Goal: Check status

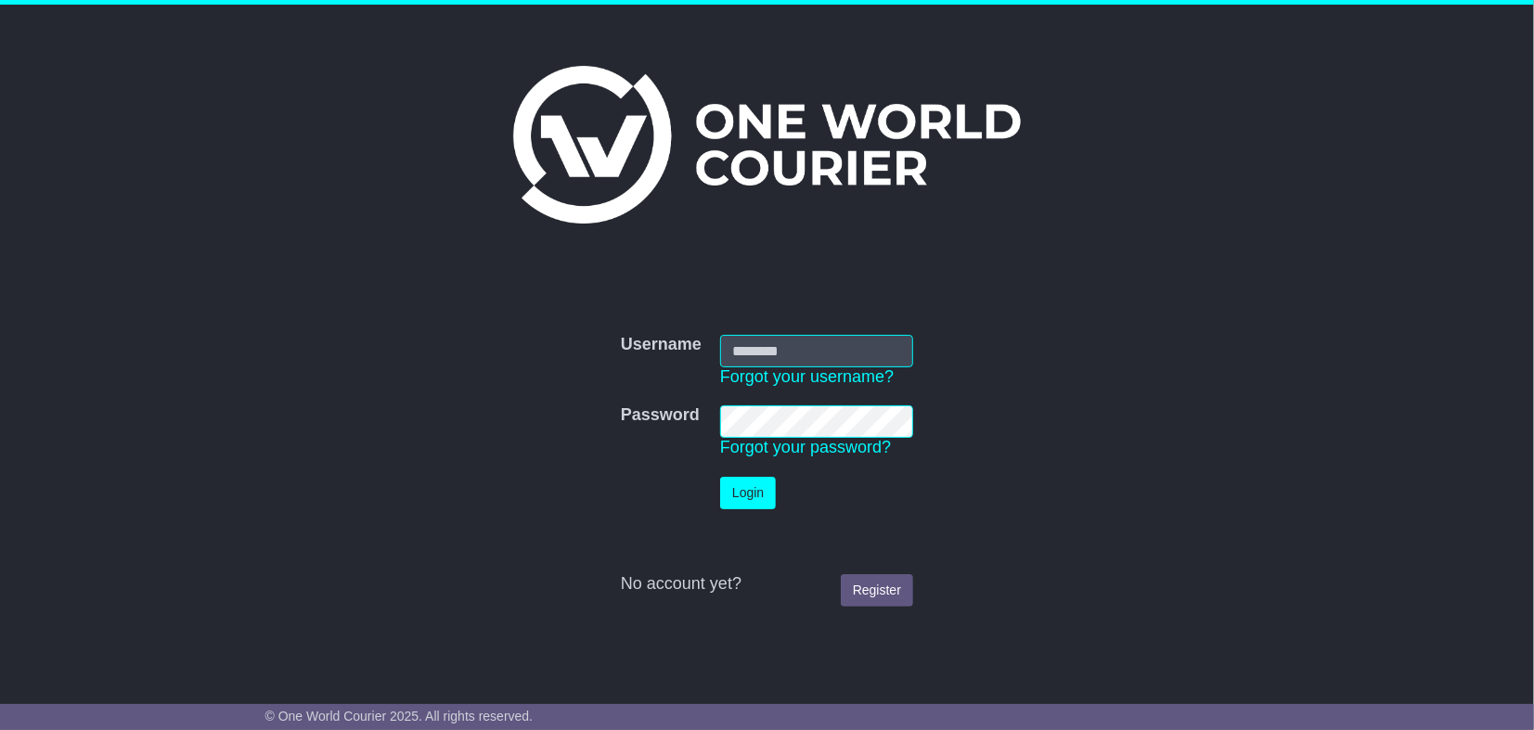
type input "**********"
click at [751, 500] on button "Login" at bounding box center [748, 493] width 56 height 32
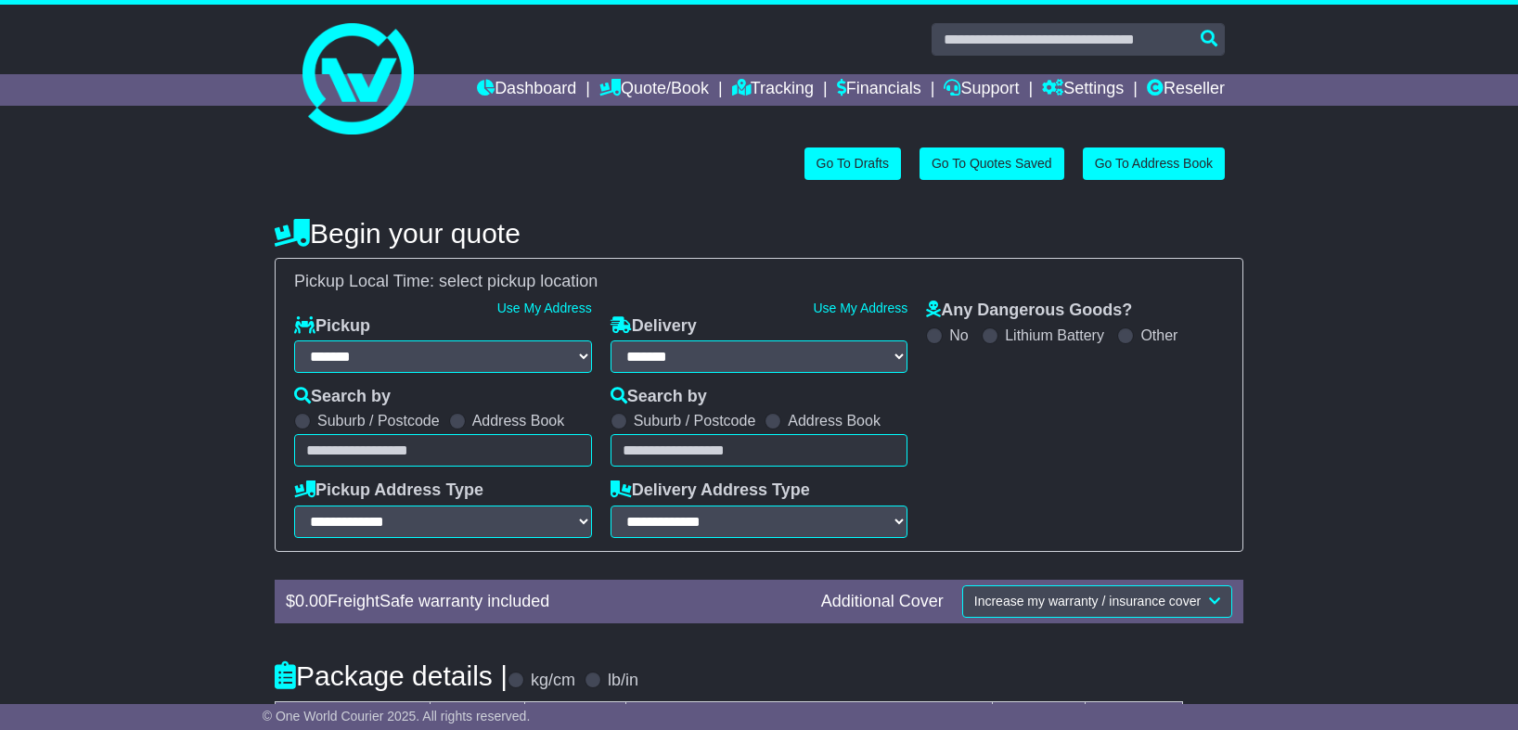
select select "**"
click at [739, 84] on link "Tracking" at bounding box center [773, 90] width 82 height 32
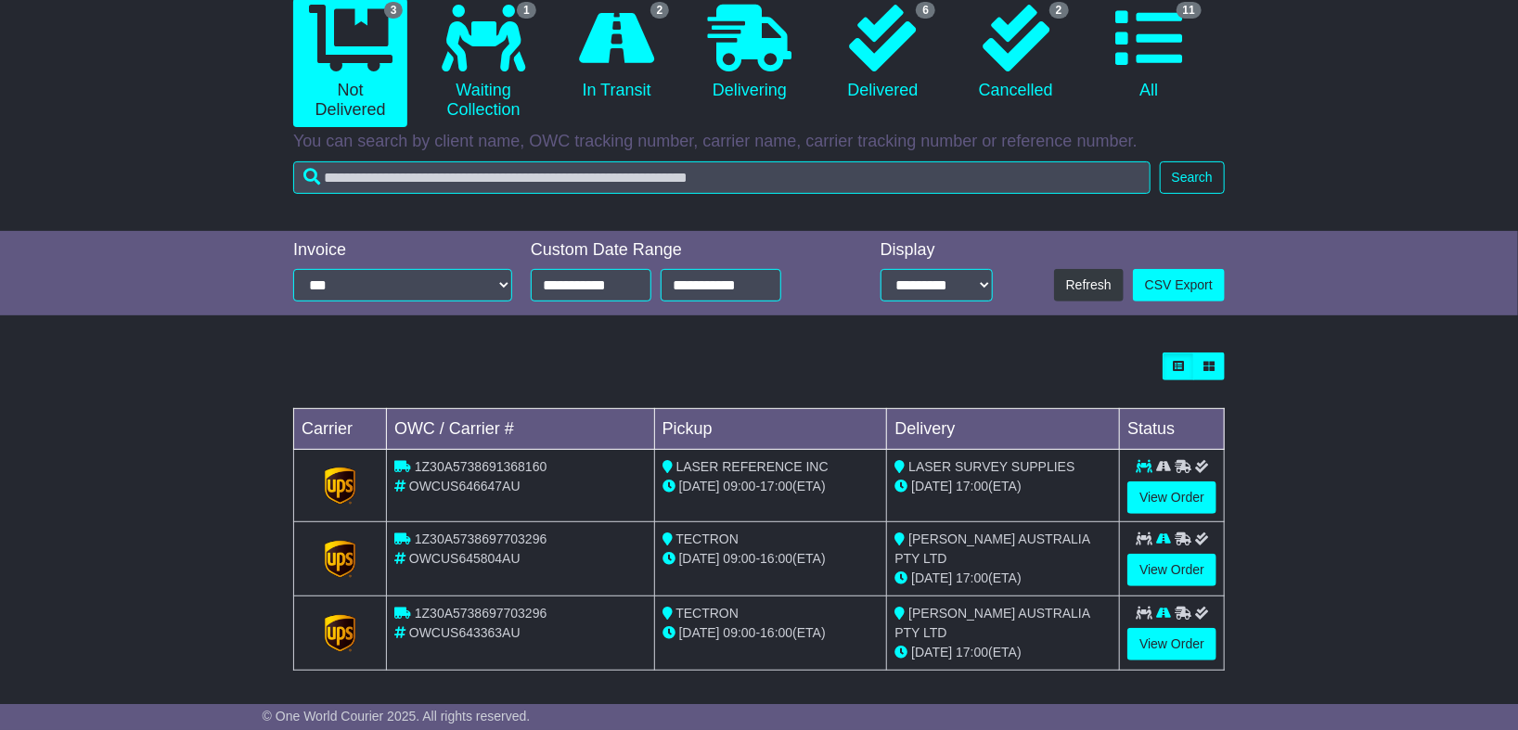
scroll to position [196, 0]
click at [464, 478] on span "OWCUS646647AU" at bounding box center [464, 485] width 111 height 15
click at [337, 487] on img at bounding box center [341, 485] width 32 height 37
click at [542, 486] on div "OWCUS646647AU" at bounding box center [520, 485] width 252 height 19
click at [1171, 492] on link "View Order" at bounding box center [1171, 497] width 89 height 32
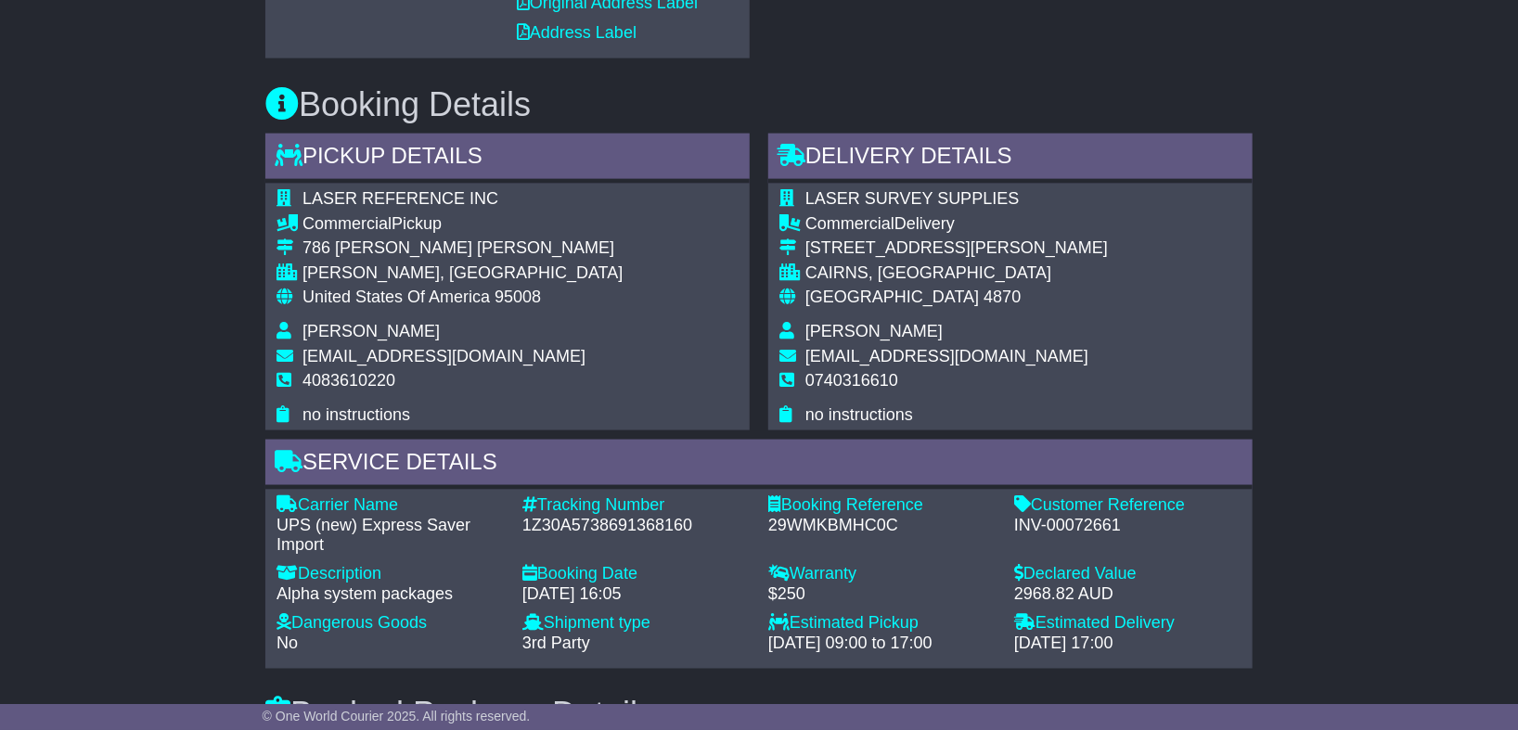
scroll to position [1134, 0]
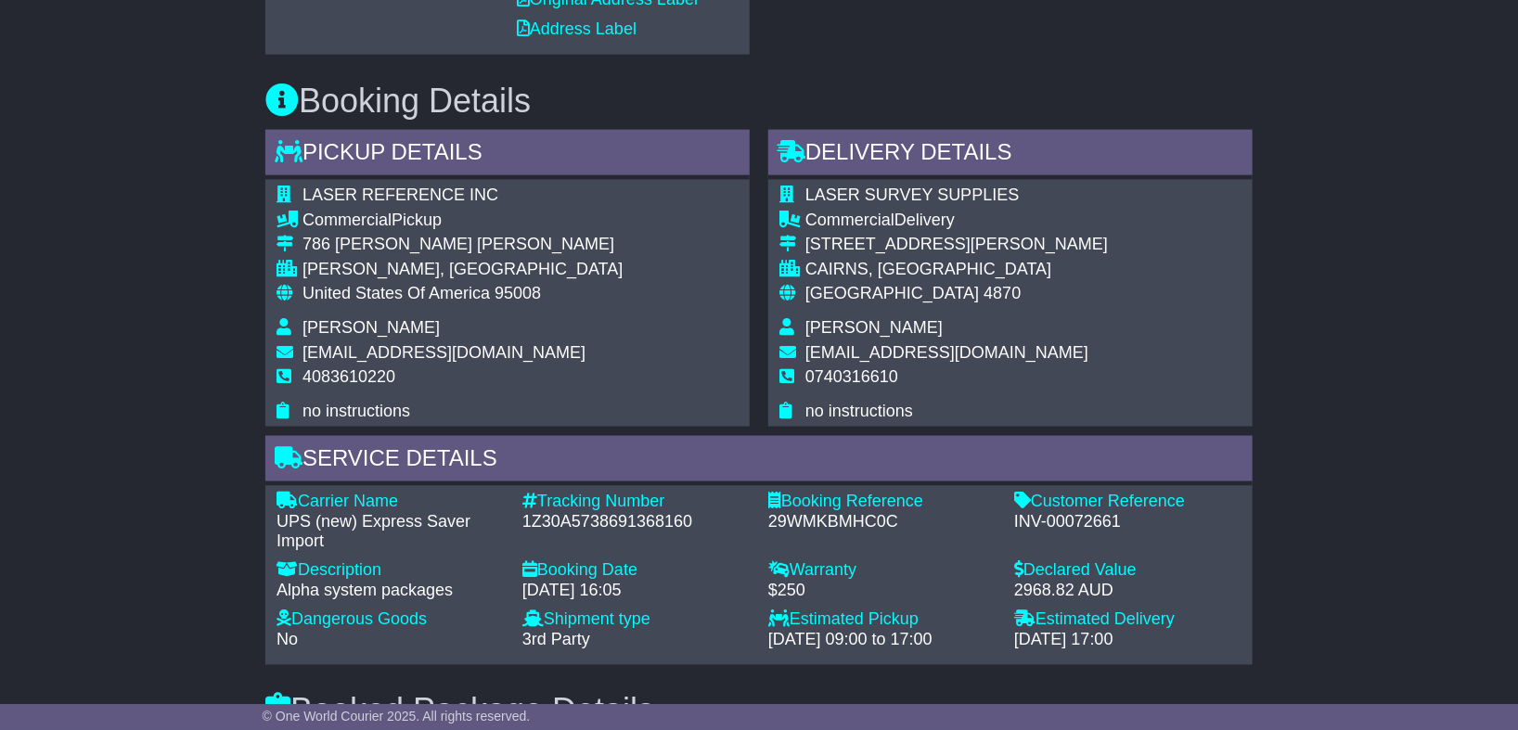
click at [778, 518] on div "29WMKBMHC0C" at bounding box center [881, 522] width 227 height 20
copy div "29WMKBMHC0C"
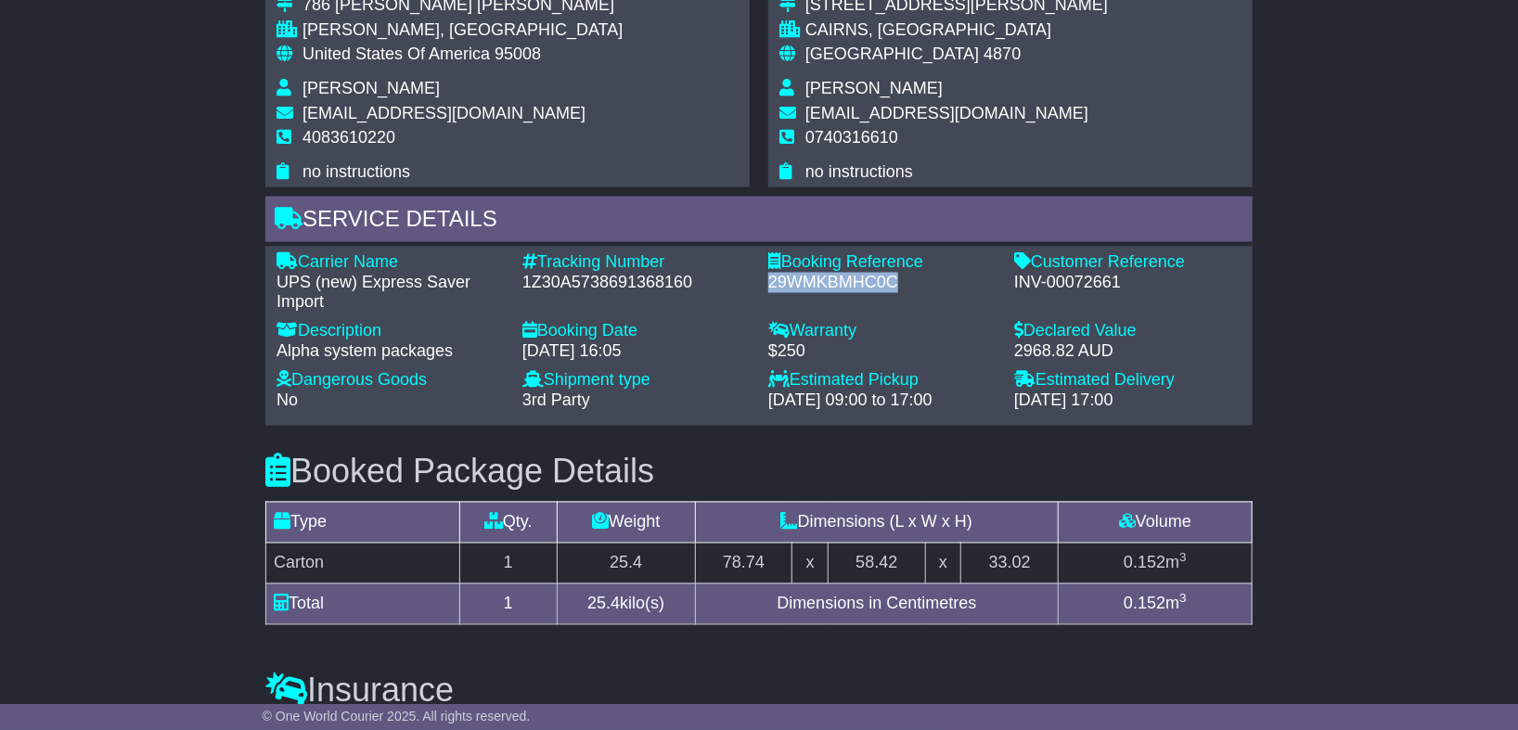
scroll to position [1166, 0]
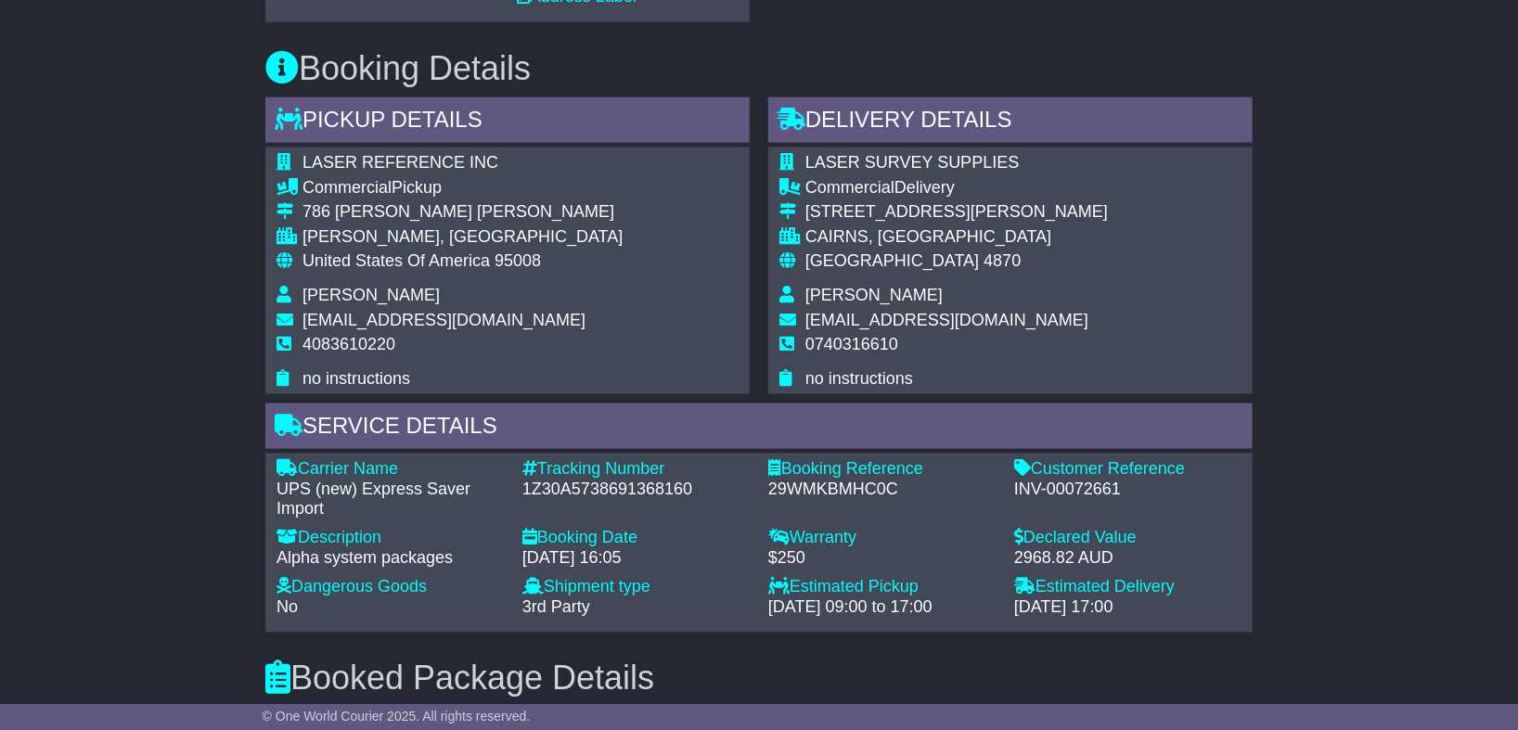
click at [620, 482] on div "1Z30A5738691368160" at bounding box center [635, 490] width 227 height 20
click at [621, 481] on div "1Z30A5738691368160" at bounding box center [635, 490] width 227 height 20
copy div "1Z30A5738691368160"
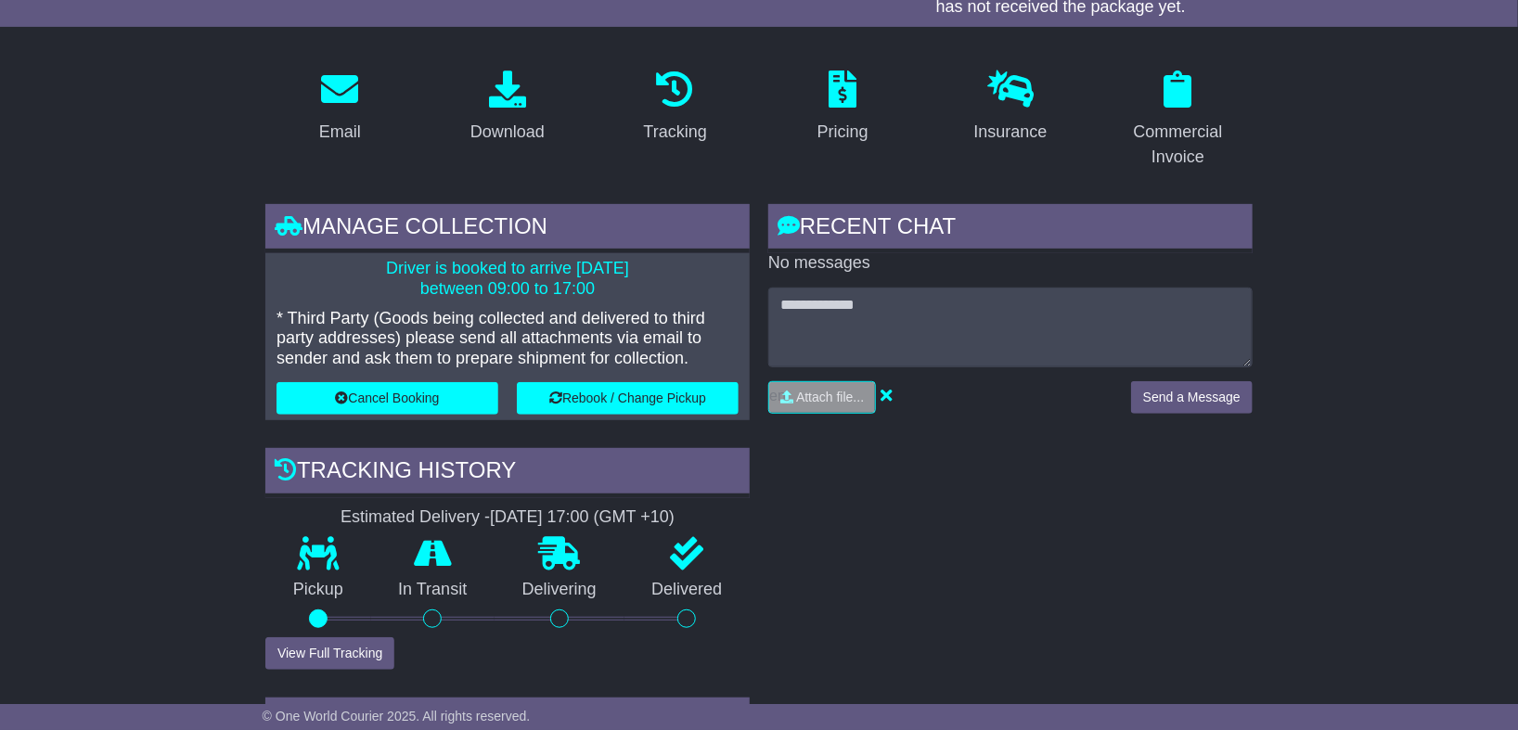
scroll to position [135, 0]
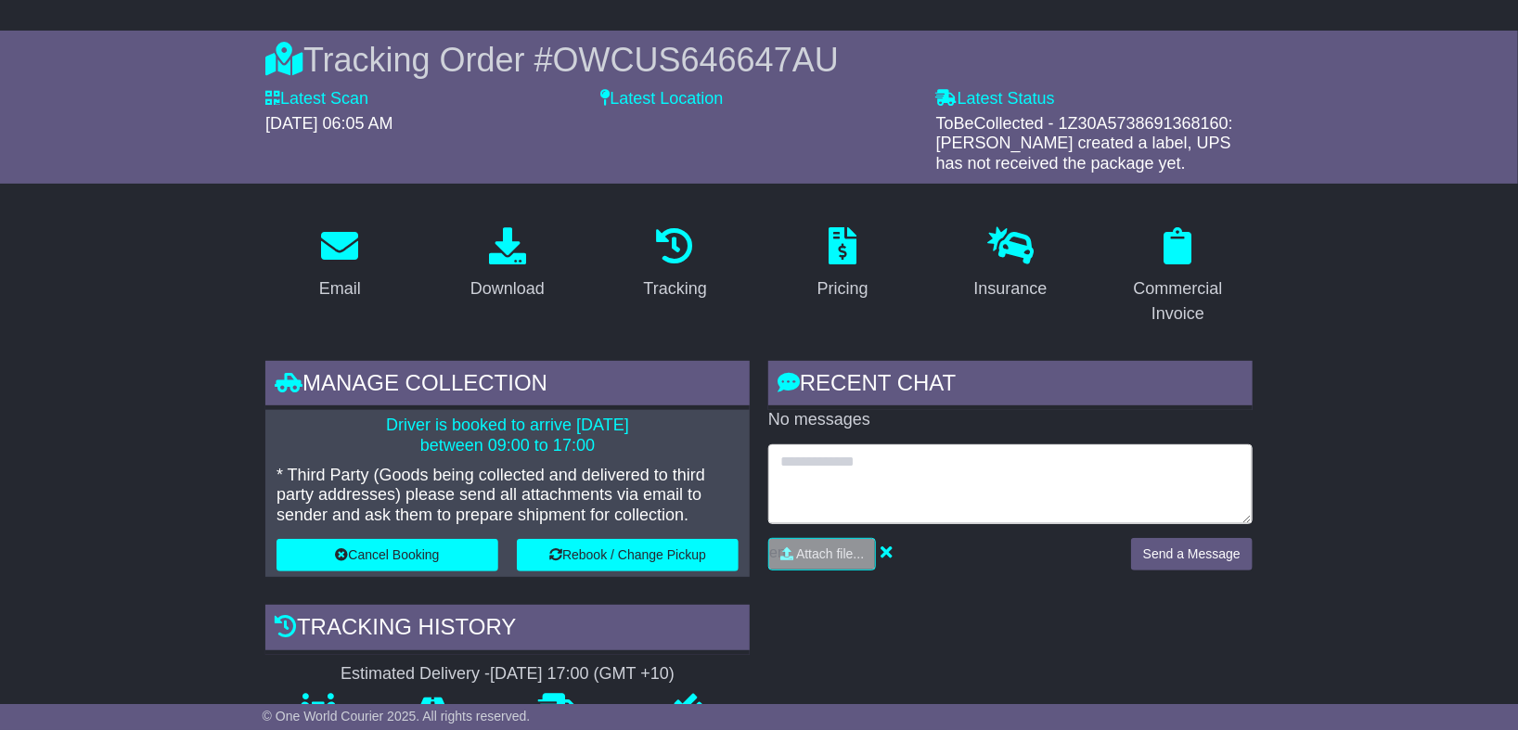
click at [886, 468] on textarea at bounding box center [1010, 484] width 484 height 80
type textarea "*"
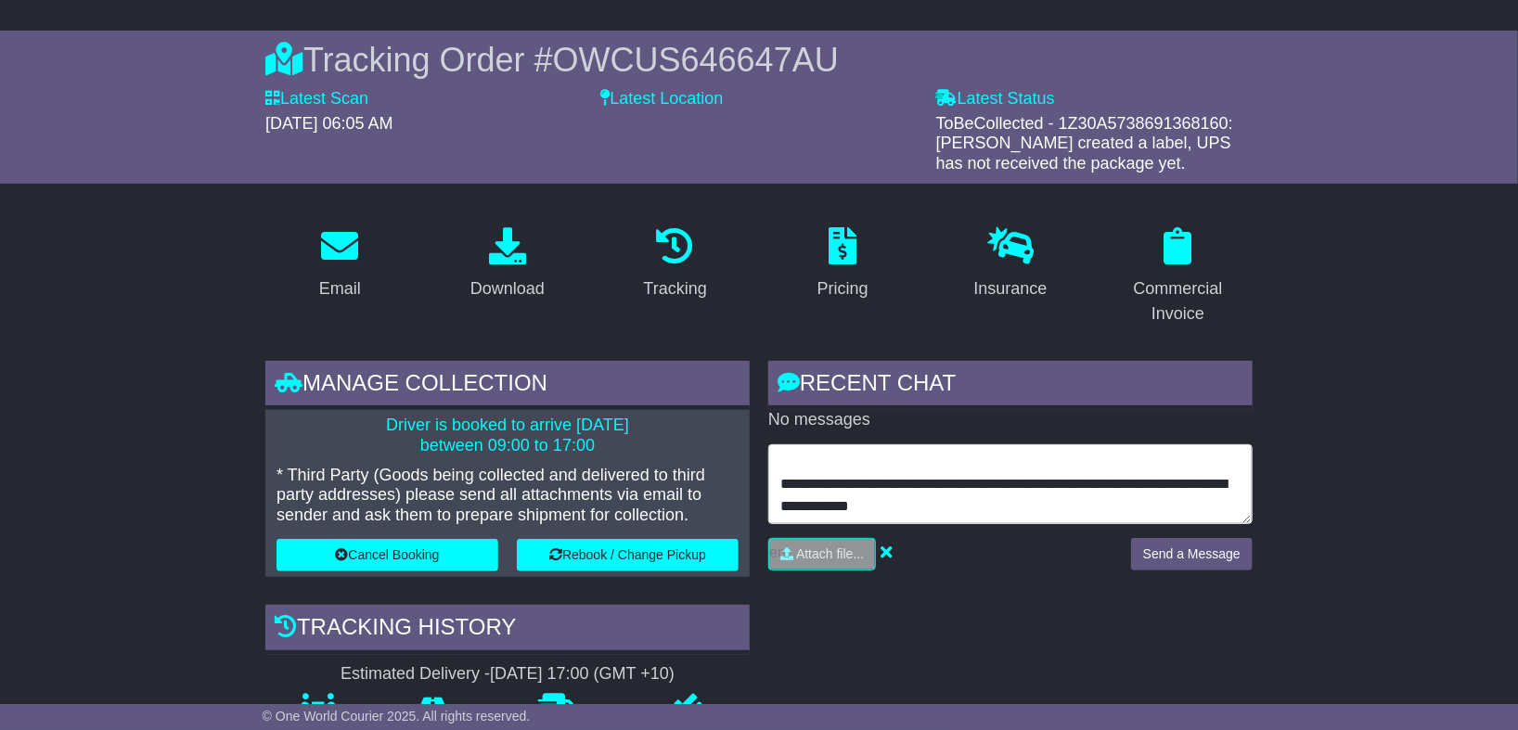
type textarea "**********"
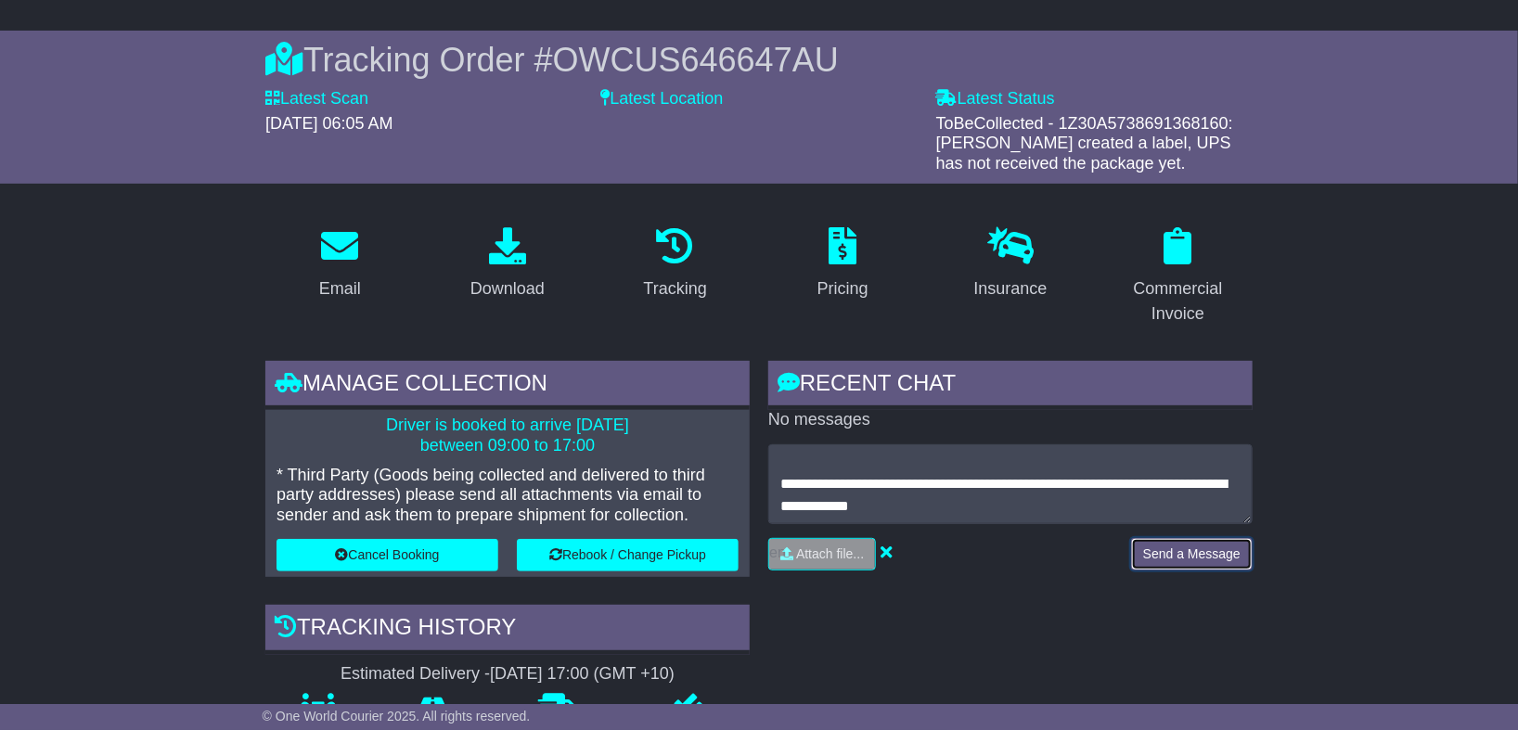
click at [1164, 562] on button "Send a Message" at bounding box center [1192, 554] width 122 height 32
